Goal: Information Seeking & Learning: Learn about a topic

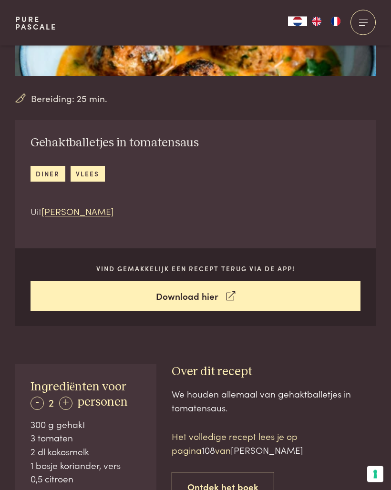
scroll to position [181, 0]
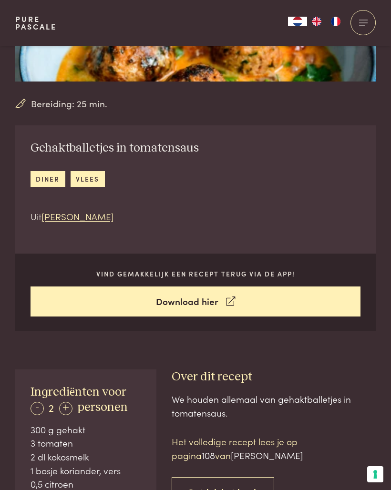
click at [219, 297] on link "Download hier" at bounding box center [195, 301] width 330 height 30
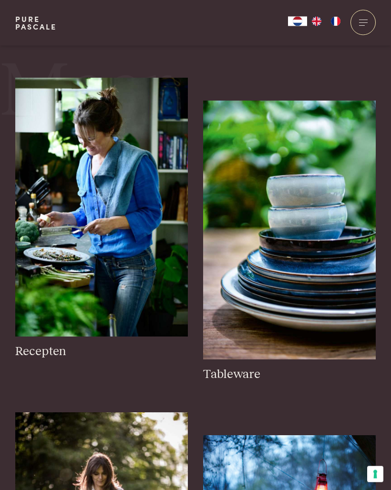
scroll to position [981, 0]
click at [54, 143] on img at bounding box center [101, 207] width 172 height 259
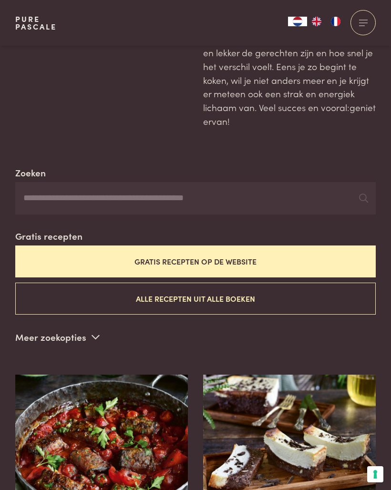
click at [301, 256] on button "Gratis recepten op de website" at bounding box center [195, 261] width 360 height 32
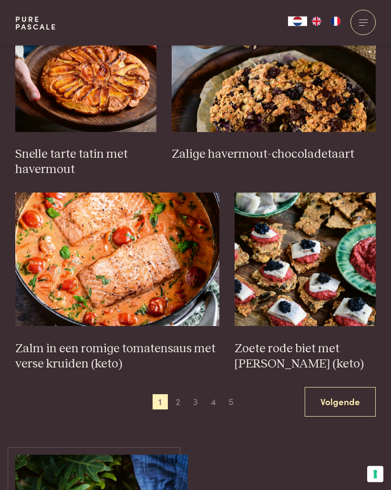
scroll to position [1251, 0]
click at [341, 388] on link "Volgende" at bounding box center [339, 402] width 71 height 30
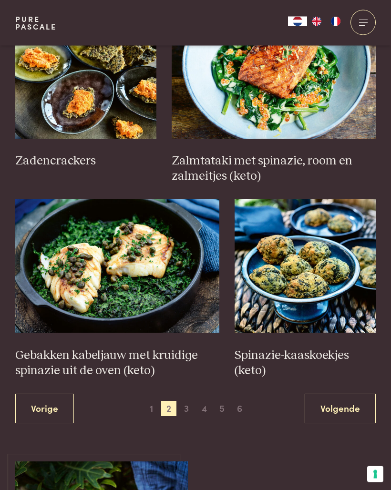
scroll to position [1244, 0]
click at [349, 399] on link "Volgende" at bounding box center [339, 409] width 71 height 30
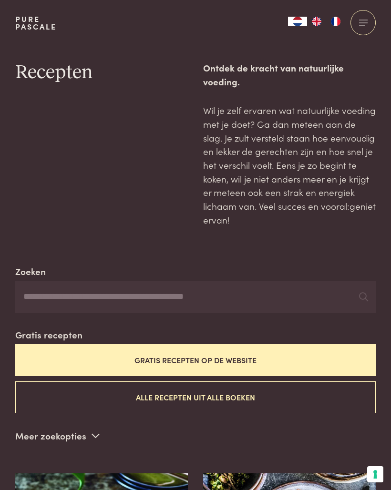
click at [243, 395] on button "Alle recepten uit alle boeken" at bounding box center [195, 397] width 360 height 32
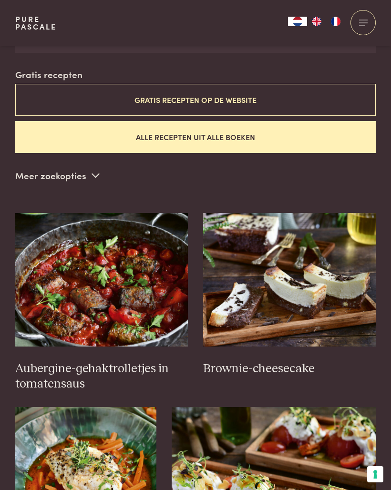
scroll to position [261, 0]
